Goal: Task Accomplishment & Management: Manage account settings

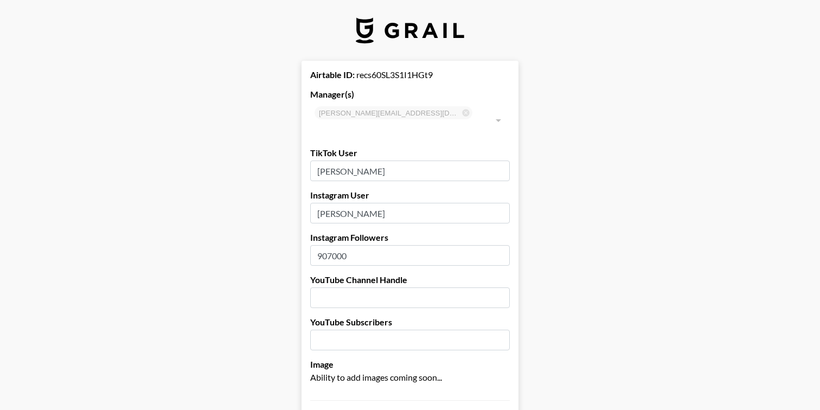
select select "USD"
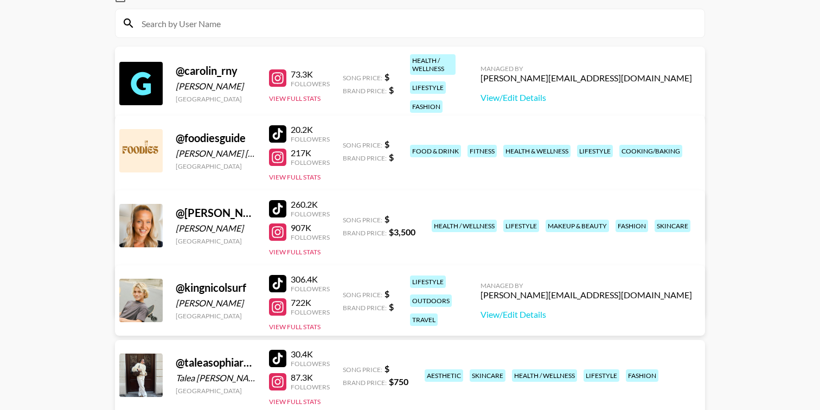
scroll to position [135, 0]
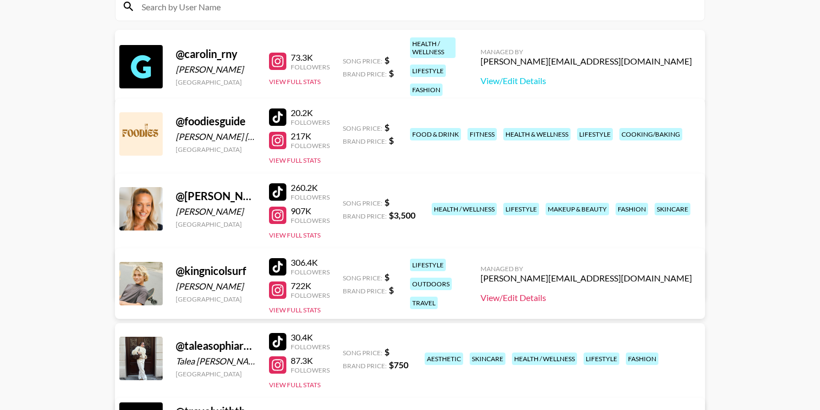
click at [588, 299] on link "View/Edit Details" at bounding box center [585, 297] width 211 height 11
click at [275, 265] on div at bounding box center [277, 266] width 17 height 17
click at [586, 295] on link "View/Edit Details" at bounding box center [585, 297] width 211 height 11
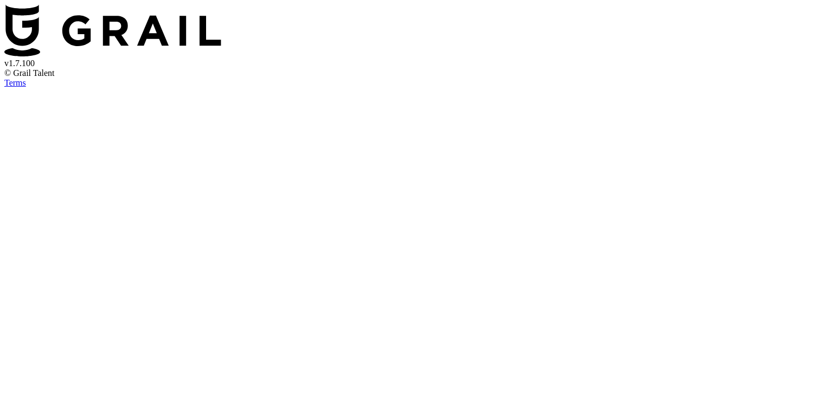
select select "USD"
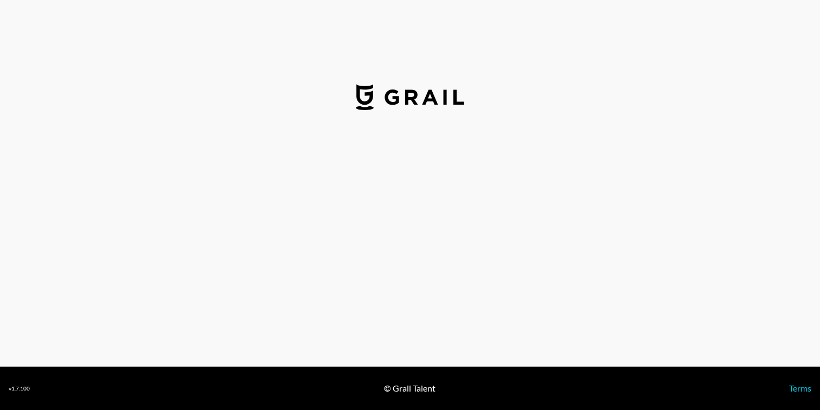
select select "USD"
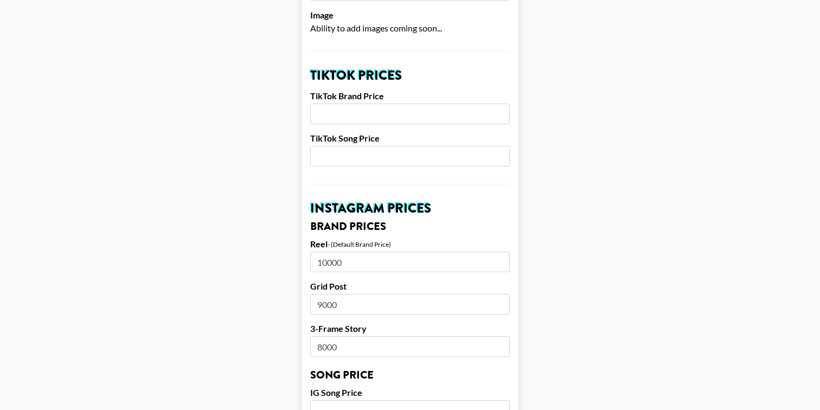
scroll to position [342, 0]
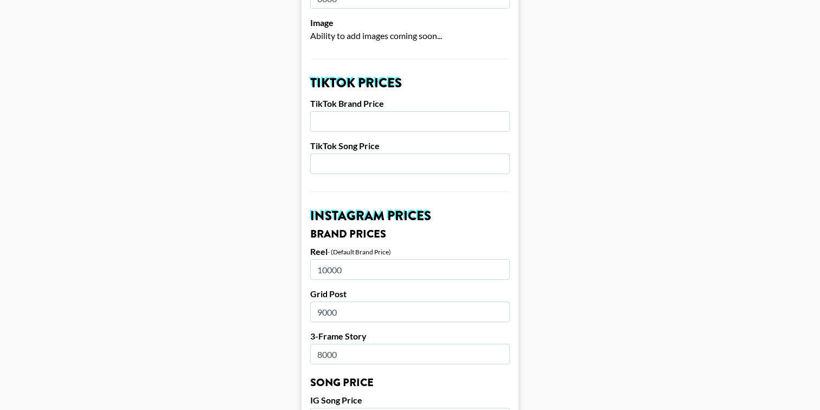
click at [359, 111] on input "number" at bounding box center [410, 121] width 200 height 21
type input "5000"
click at [330, 153] on input "number" at bounding box center [410, 163] width 200 height 21
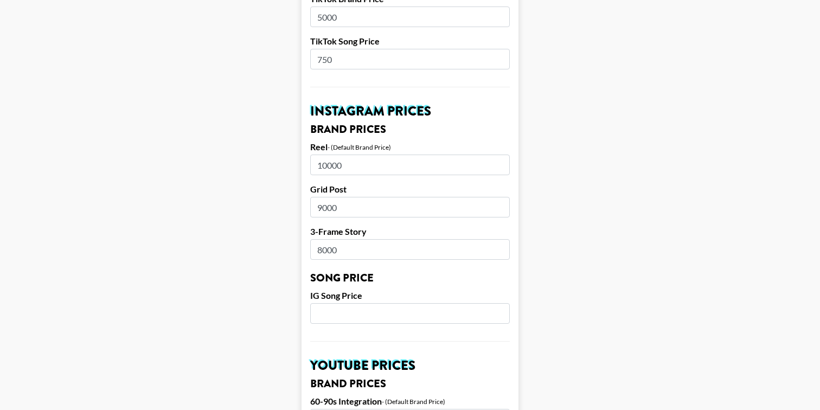
scroll to position [447, 0]
type input "750"
click at [334, 303] on input "number" at bounding box center [410, 313] width 200 height 21
type input "750"
click at [617, 250] on main "Airtable ID: recNoOHn30tRfIRPF Manager(s) clarissa.lucattini@grail-talent.com ​…" at bounding box center [410, 296] width 802 height 1365
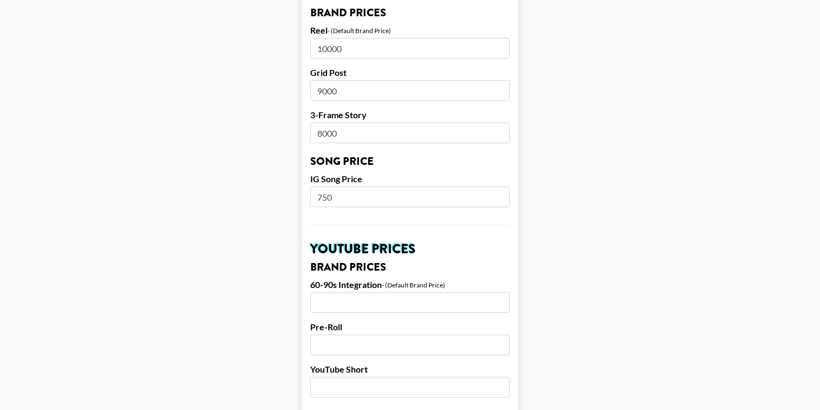
scroll to position [541, 0]
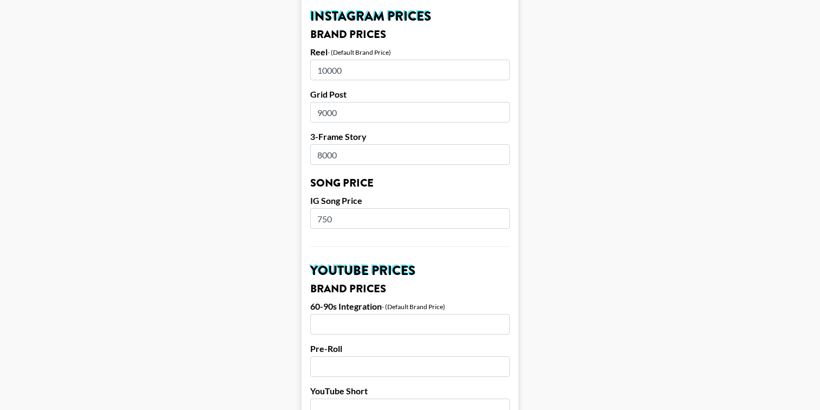
click at [324, 144] on input "8000" at bounding box center [410, 154] width 200 height 21
type input "8500"
click at [571, 153] on main "Airtable ID: recNoOHn30tRfIRPF Manager(s) clarissa.lucattini@grail-talent.com ​…" at bounding box center [410, 202] width 802 height 1365
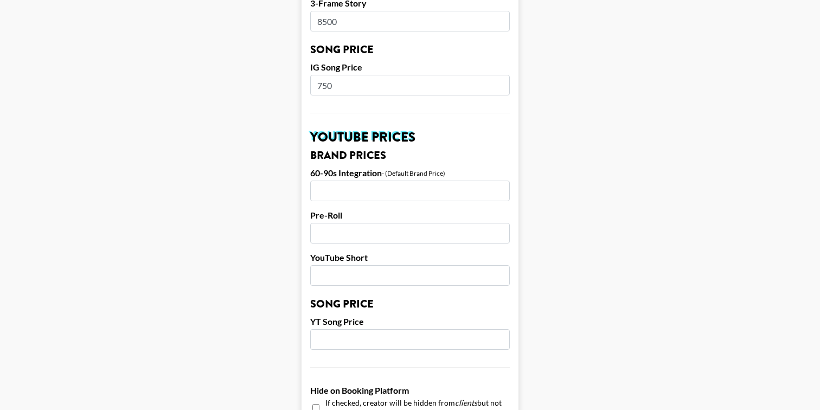
scroll to position [1061, 0]
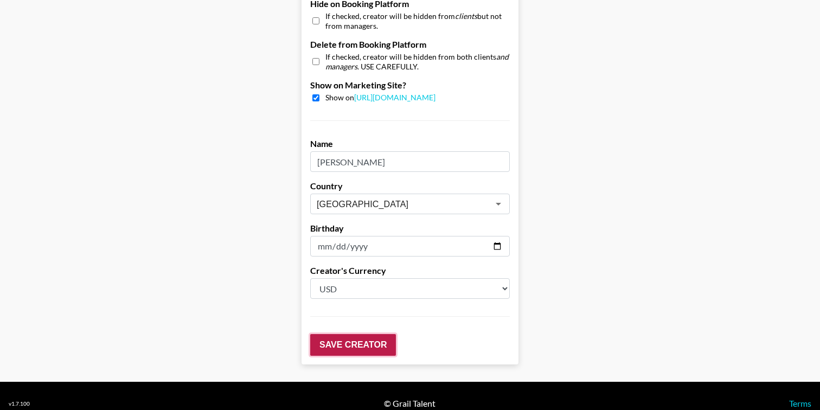
click at [329, 334] on input "Save Creator" at bounding box center [353, 345] width 86 height 22
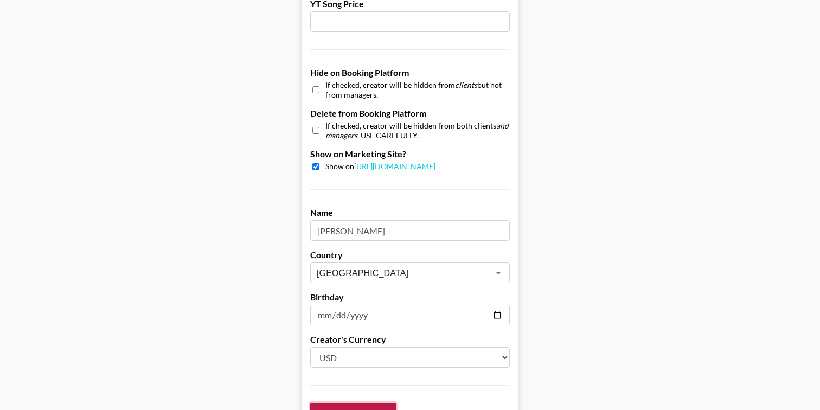
scroll to position [1096, 0]
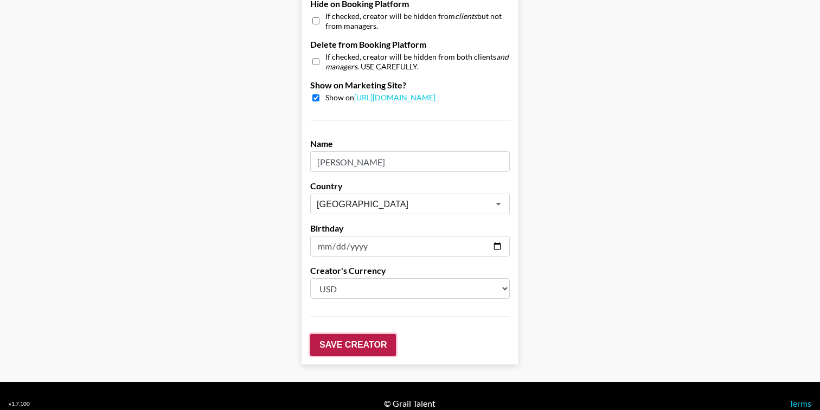
click at [357, 334] on input "Save Creator" at bounding box center [353, 345] width 86 height 22
click at [321, 334] on input "Save Creator" at bounding box center [353, 345] width 86 height 22
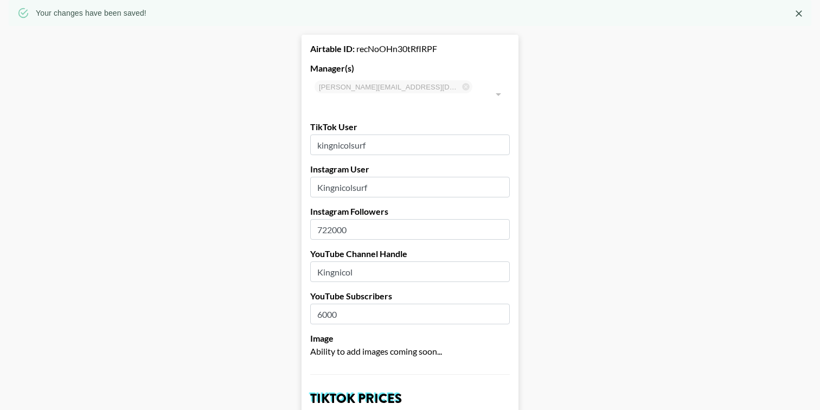
scroll to position [0, 0]
